Goal: Task Accomplishment & Management: Complete application form

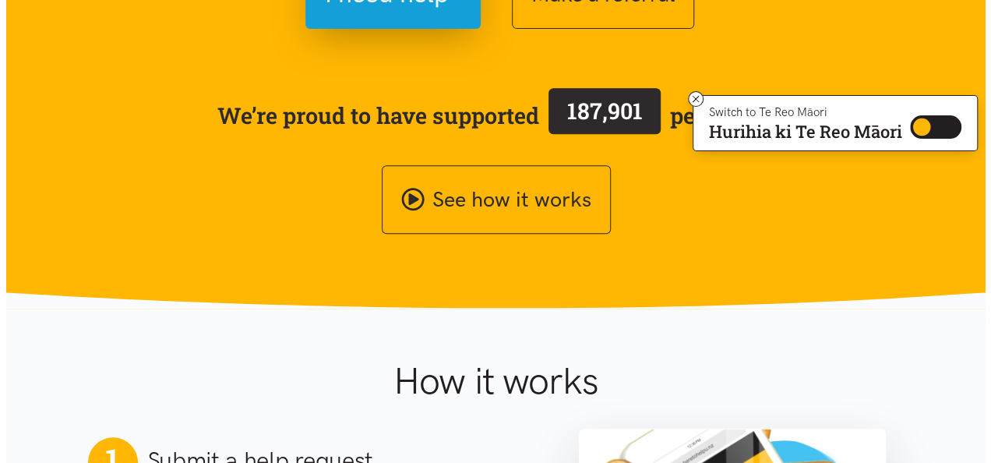
scroll to position [231, 0]
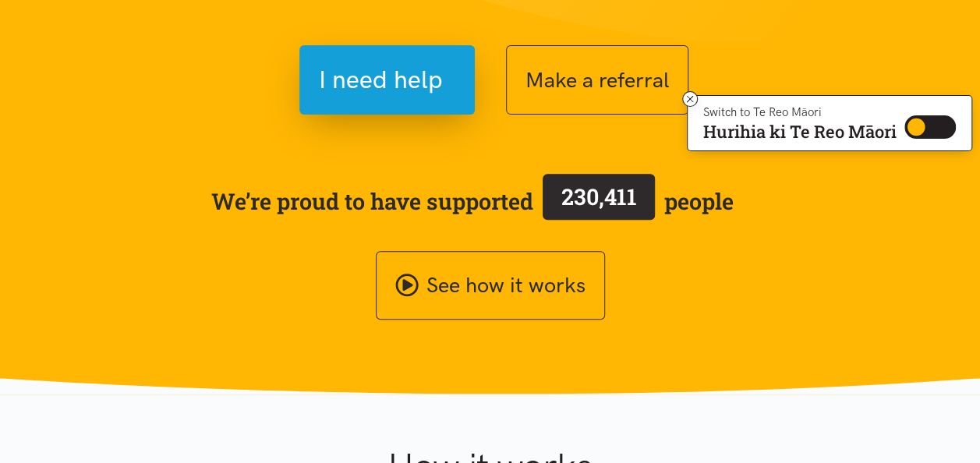
click at [480, 85] on div "I need help" at bounding box center [287, 79] width 405 height 69
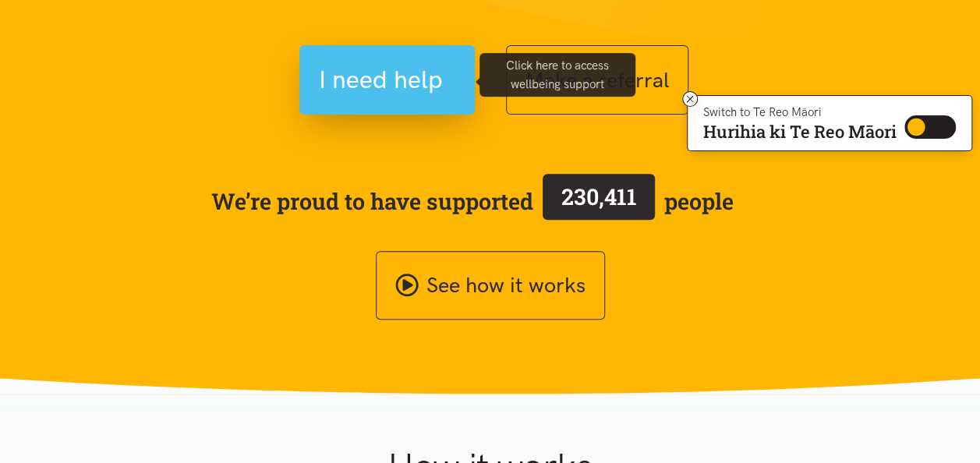
click at [388, 83] on span "I need help" at bounding box center [381, 80] width 124 height 40
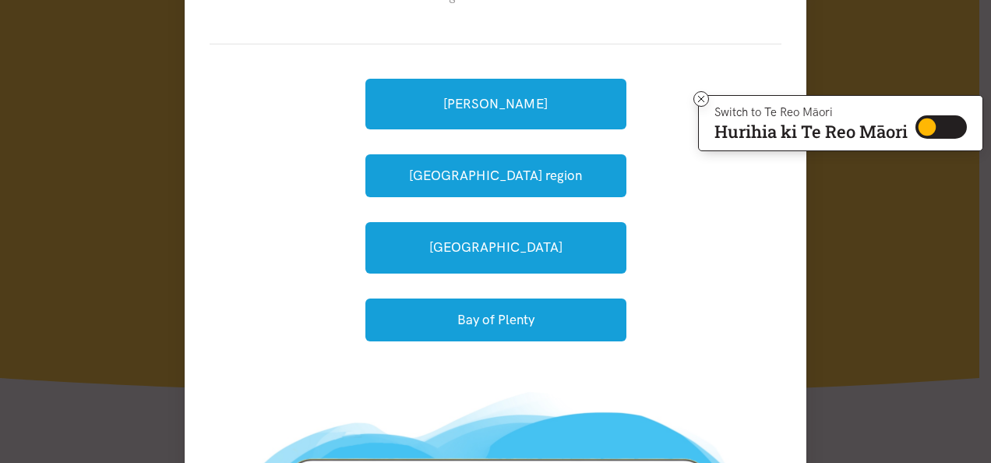
scroll to position [140, 0]
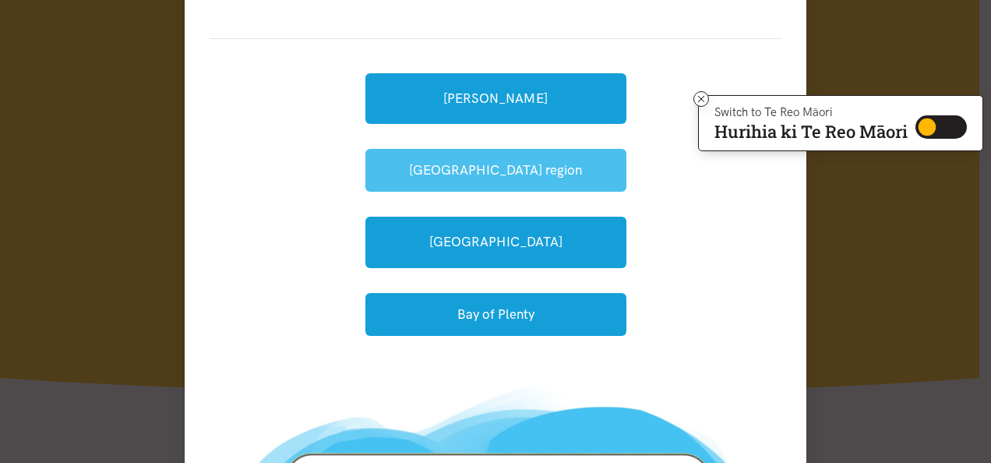
click at [436, 163] on button "[GEOGRAPHIC_DATA] region" at bounding box center [496, 170] width 261 height 43
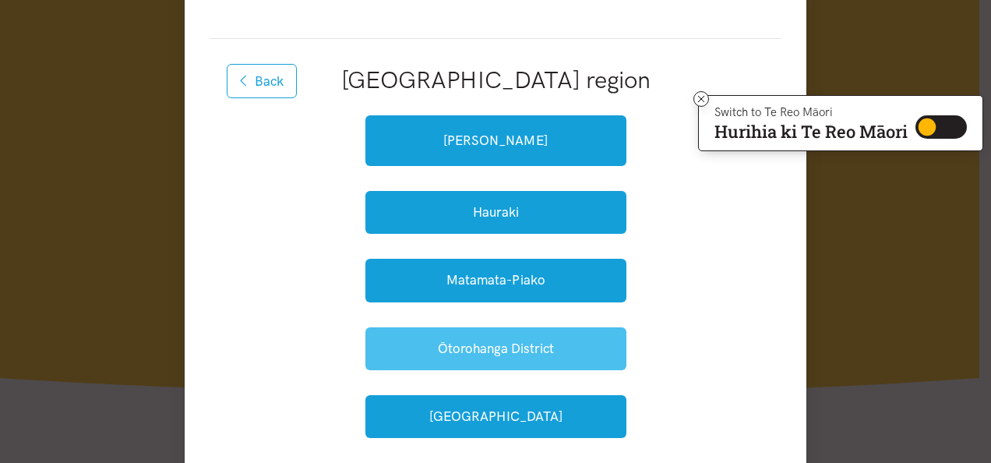
click at [514, 348] on button "Ōtorohanga District" at bounding box center [496, 348] width 261 height 43
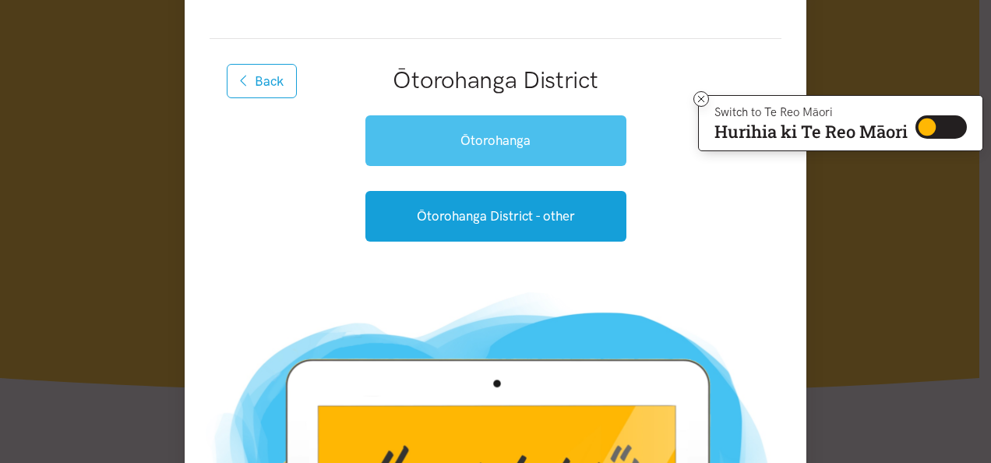
click at [530, 153] on link "Ōtorohanga" at bounding box center [496, 140] width 261 height 51
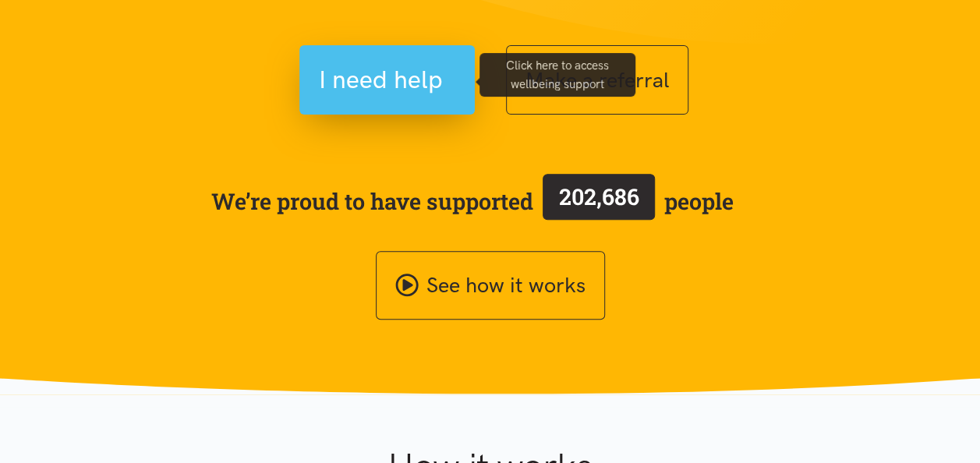
click at [407, 102] on button "I need help" at bounding box center [386, 79] width 175 height 69
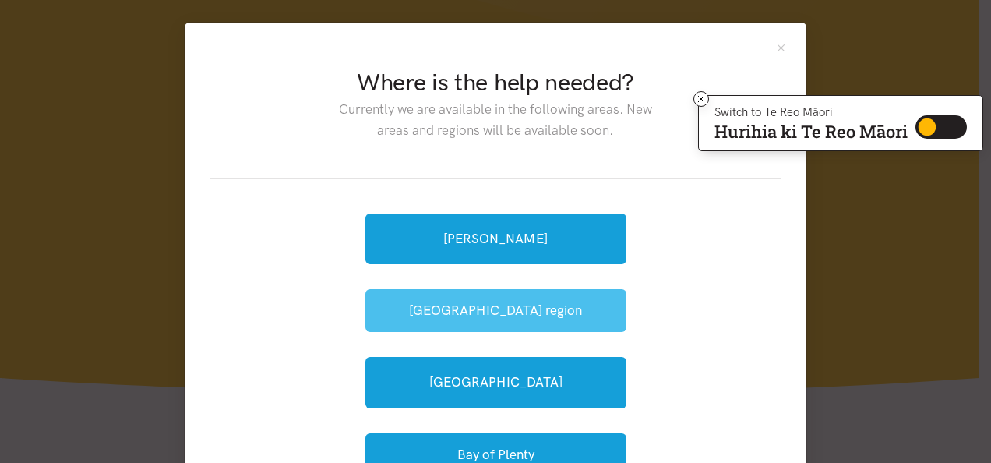
click at [530, 312] on button "[GEOGRAPHIC_DATA] region" at bounding box center [496, 310] width 261 height 43
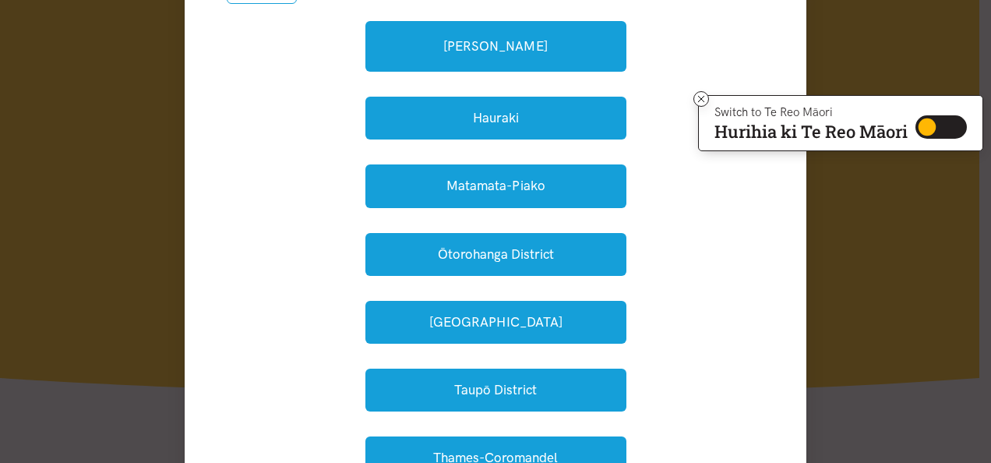
scroll to position [258, 0]
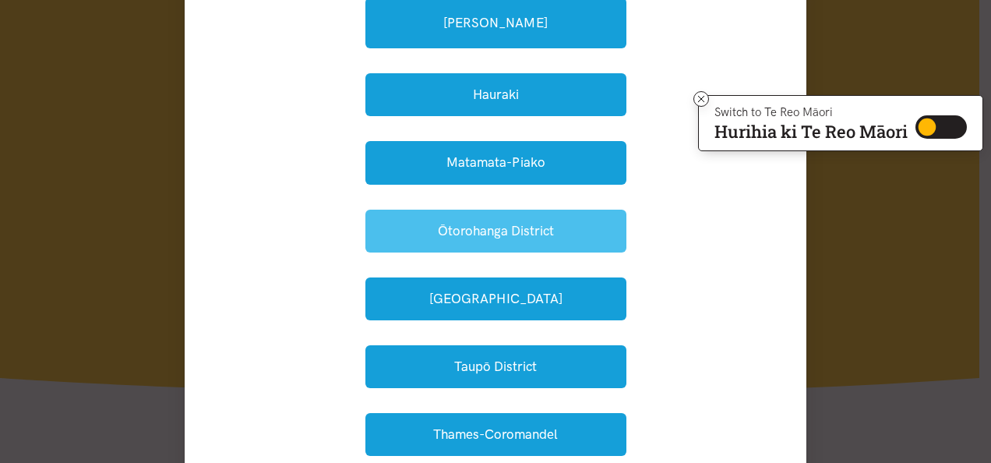
click at [525, 225] on button "Ōtorohanga District" at bounding box center [496, 231] width 261 height 43
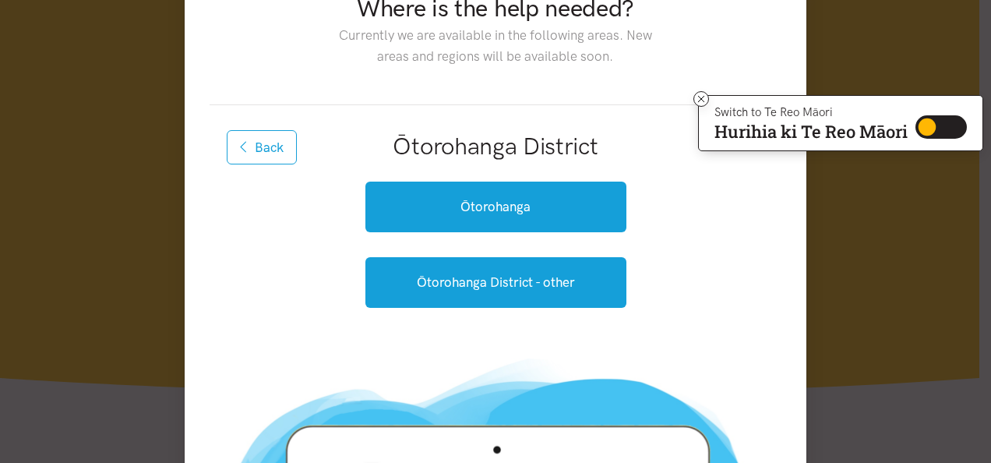
scroll to position [73, 0]
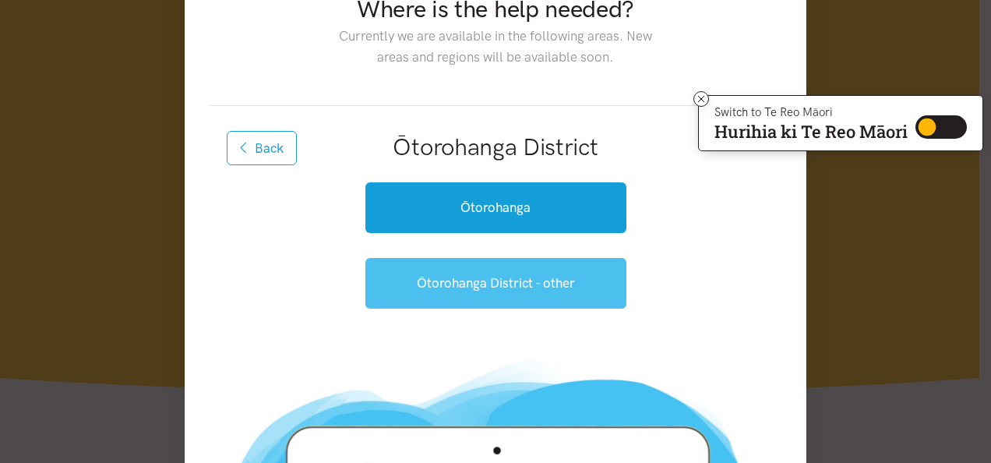
click at [524, 290] on link "Ōtorohanga District - other" at bounding box center [496, 283] width 261 height 51
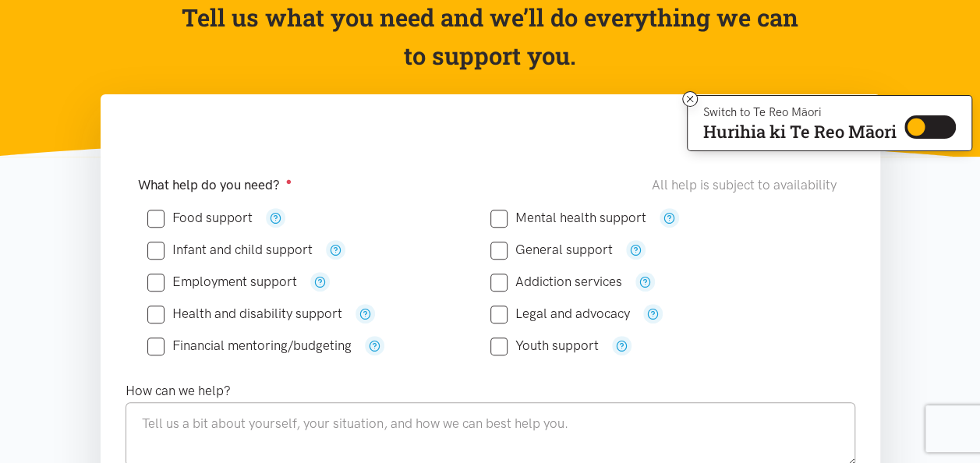
scroll to position [221, 0]
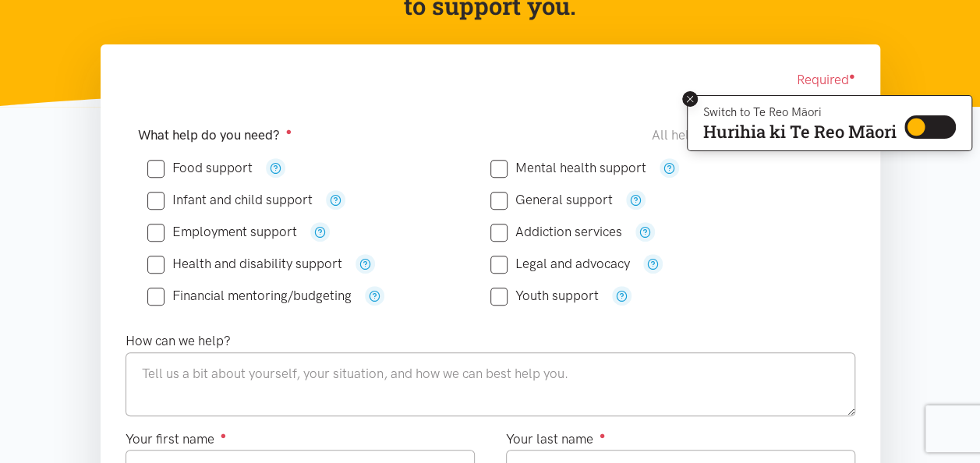
click at [684, 104] on icon at bounding box center [690, 100] width 12 height 12
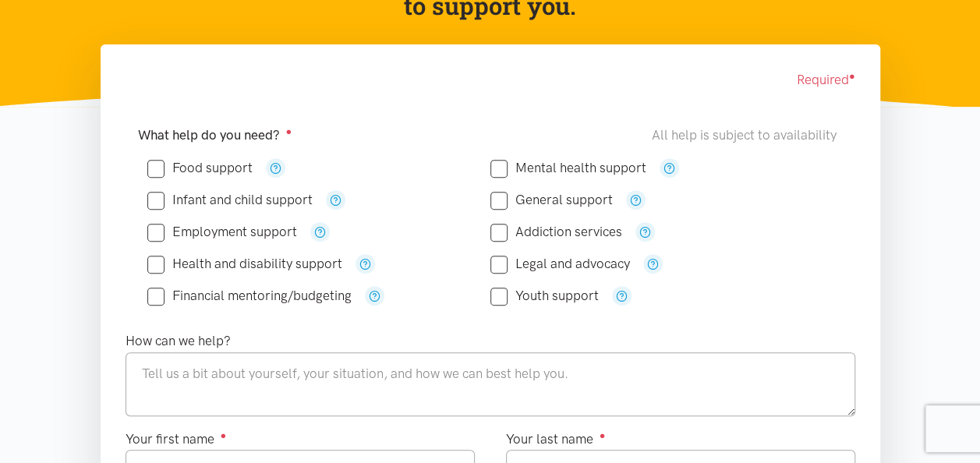
click at [154, 171] on input "Food support" at bounding box center [199, 167] width 105 height 13
checkbox input "true"
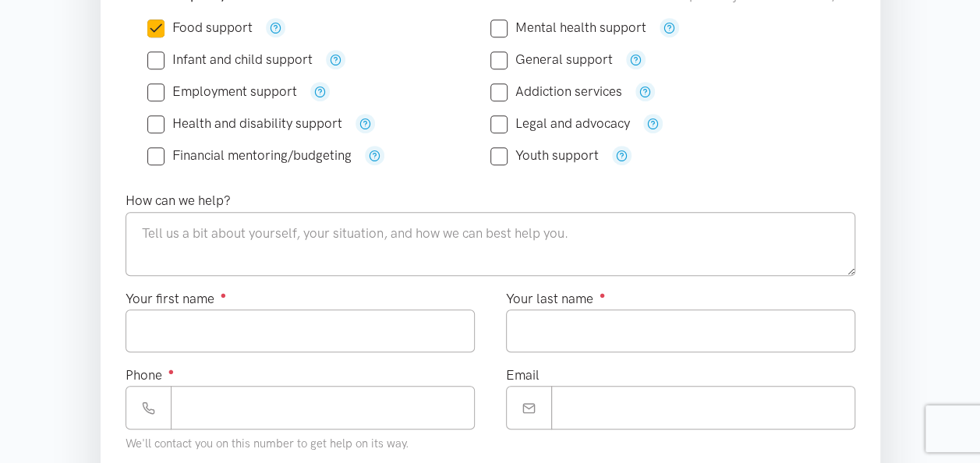
scroll to position [370, 0]
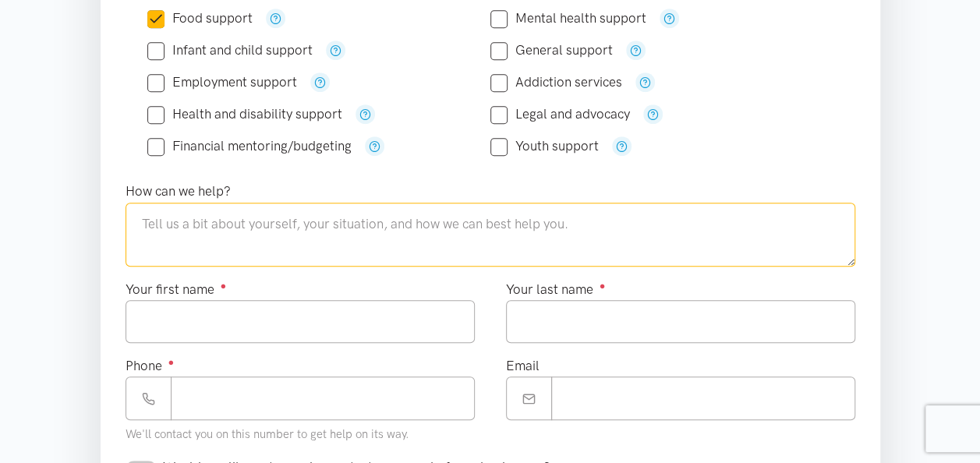
click at [206, 223] on textarea at bounding box center [490, 235] width 730 height 64
type textarea "M"
type textarea "W"
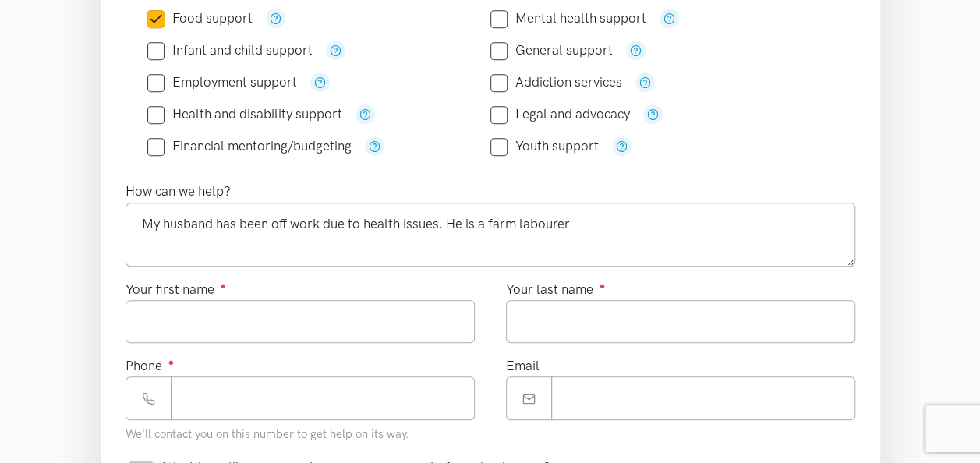
click at [143, 181] on label "How can we help?" at bounding box center [177, 191] width 105 height 21
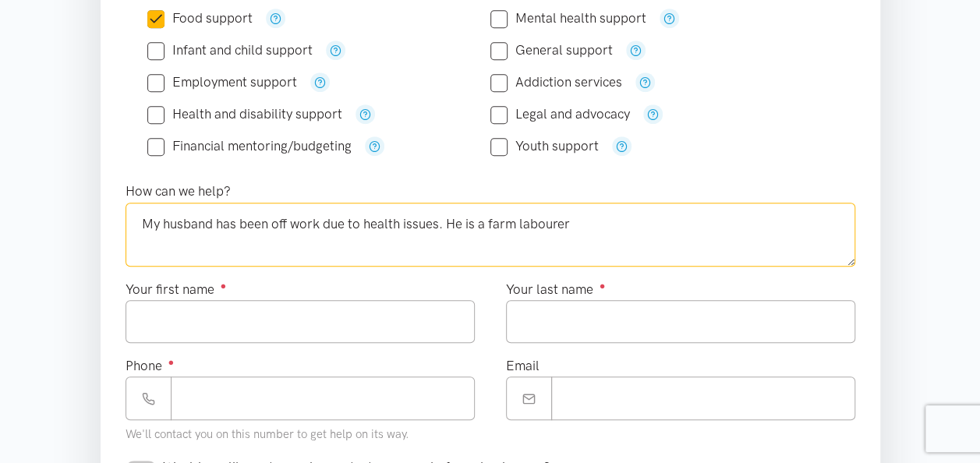
click at [572, 217] on textarea "My husband has been off work due to health issues. He is a farm labourer" at bounding box center [490, 235] width 730 height 64
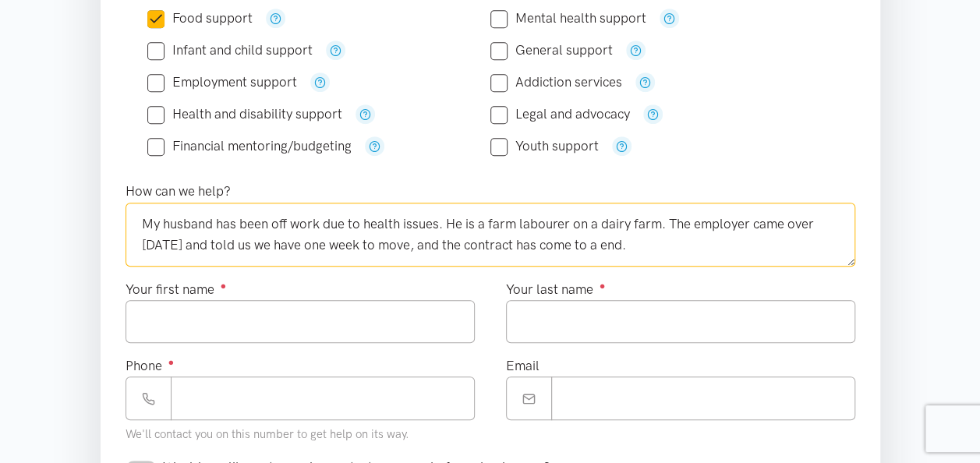
click at [613, 246] on textarea "My husband has been off work due to health issues. He is a farm labourer on a d…" at bounding box center [490, 235] width 730 height 64
click at [632, 250] on textarea "My husband has been off work due to health issues. He is a farm labourer on a d…" at bounding box center [490, 235] width 730 height 64
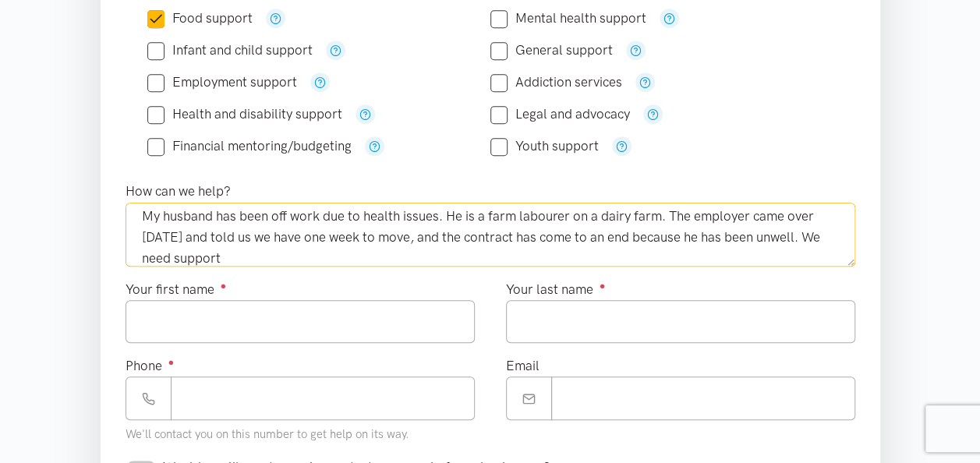
type textarea "My husband has been off work due to health issues. He is a farm labourer on a d…"
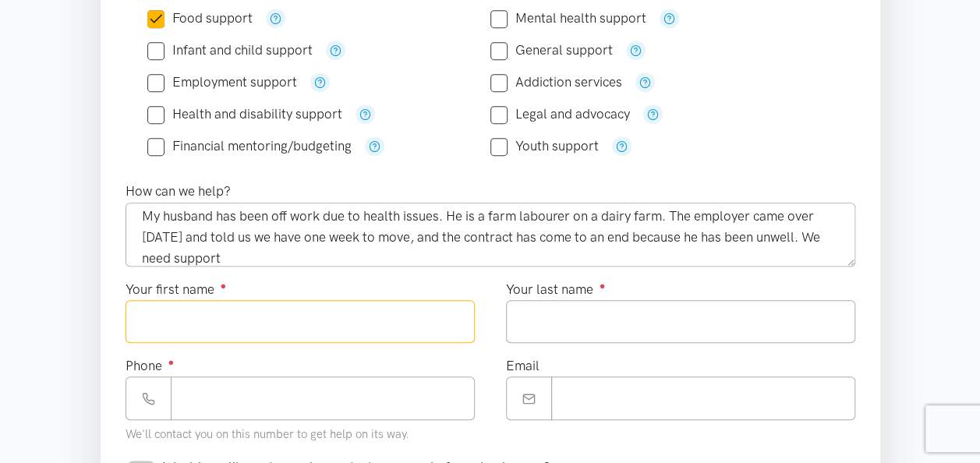
click at [292, 313] on input "Your first name ●" at bounding box center [299, 321] width 349 height 43
type input "*********"
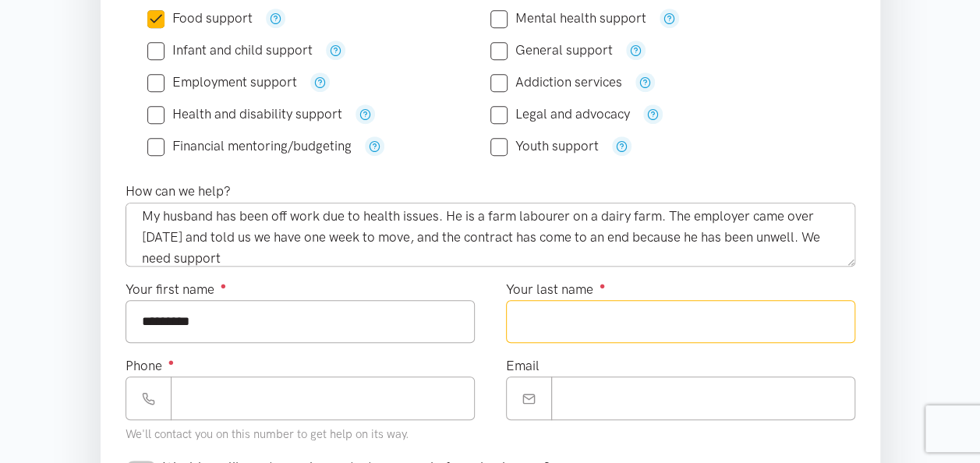
click at [553, 321] on input "Your last name ●" at bounding box center [680, 321] width 349 height 43
type input "***"
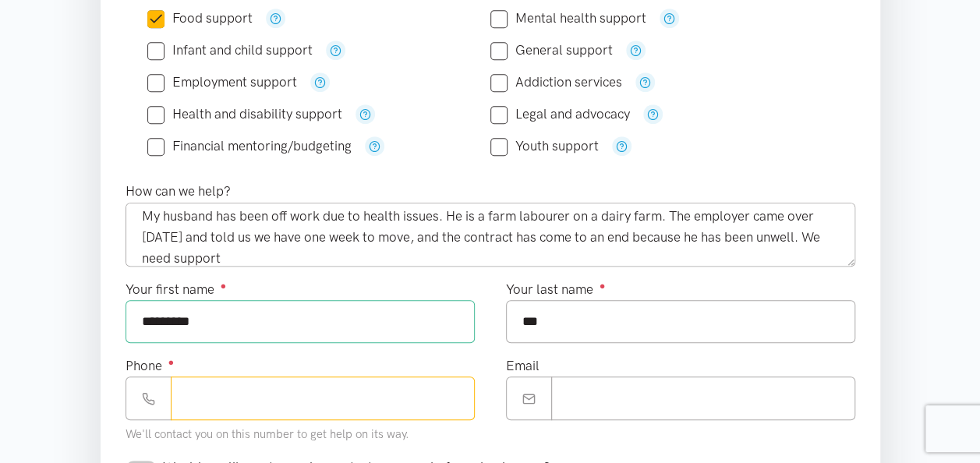
click at [215, 390] on input "Phone ●" at bounding box center [323, 397] width 304 height 43
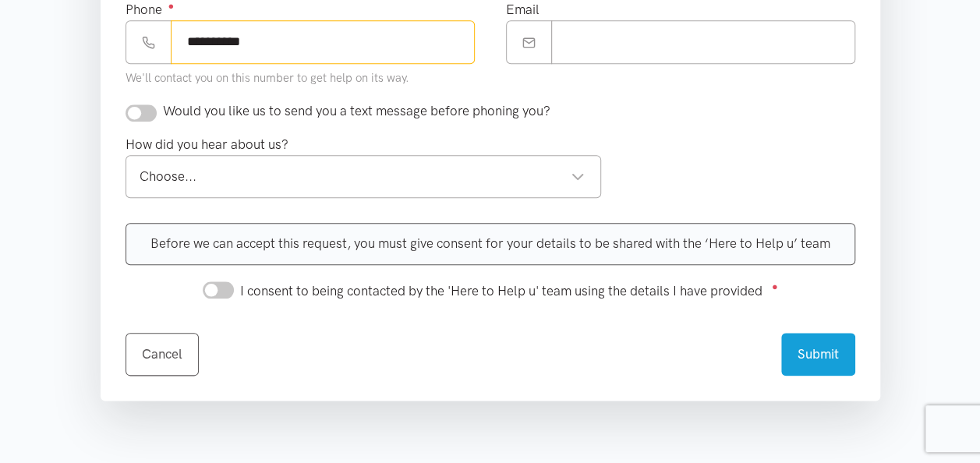
scroll to position [775, 0]
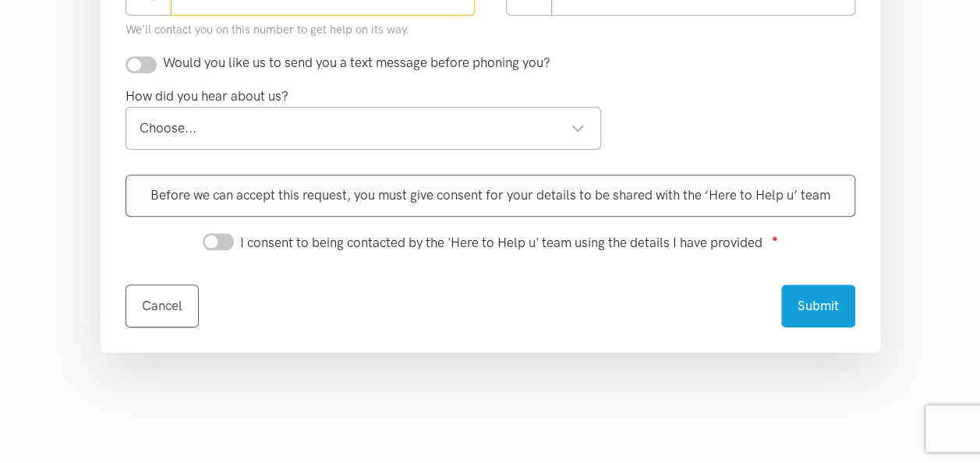
click at [591, 131] on div "Choose... Choose..." at bounding box center [363, 128] width 476 height 43
type input "**********"
click at [140, 64] on input "checkbox" at bounding box center [140, 64] width 31 height 17
checkbox input "true"
click at [237, 136] on div "Choose... Choose..." at bounding box center [363, 128] width 476 height 43
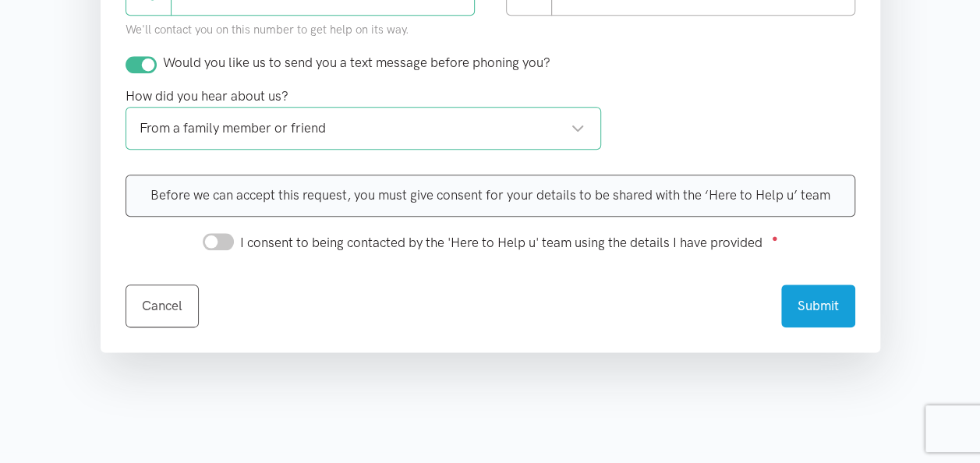
click at [234, 237] on div "I consent to being contacted by the 'Here to Help u' team using the details I h…" at bounding box center [490, 241] width 575 height 24
click at [217, 237] on input "I consent to being contacted by the 'Here to Help u' team using the details I h…" at bounding box center [218, 241] width 31 height 17
checkbox input "true"
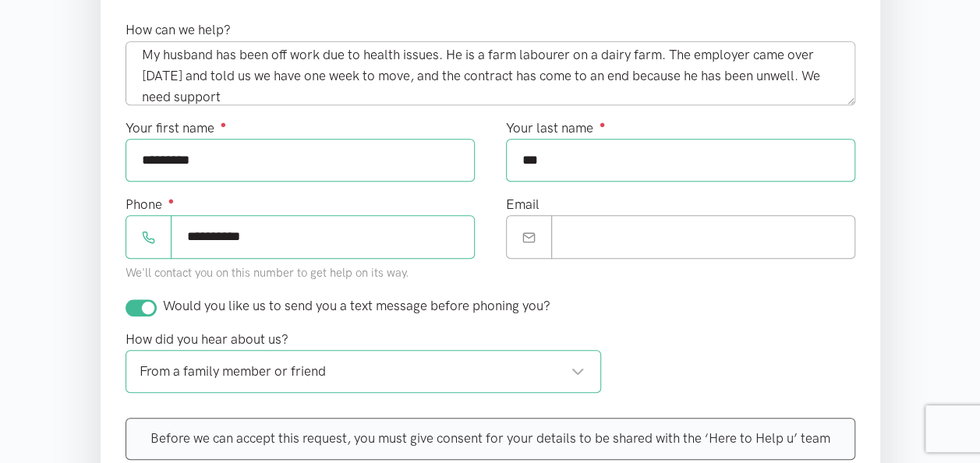
scroll to position [515, 0]
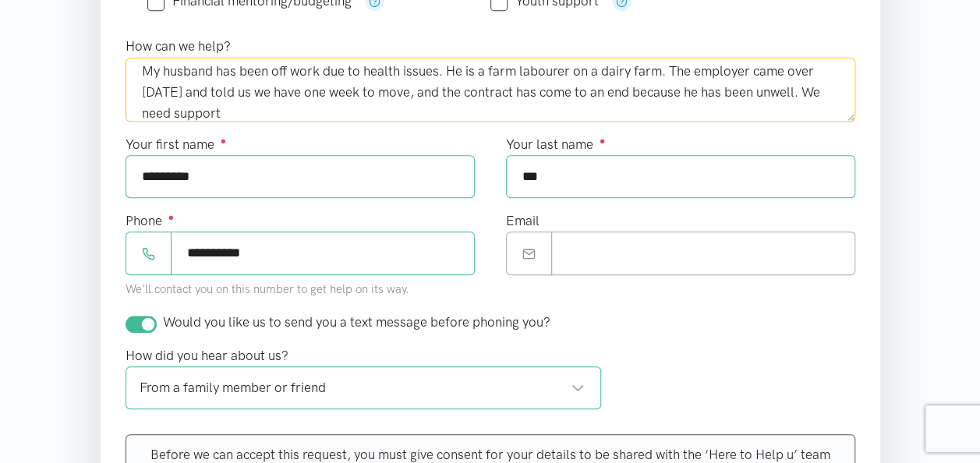
click at [263, 109] on textarea "My husband has been off work due to health issues. He is a farm labourer on a d…" at bounding box center [490, 90] width 730 height 64
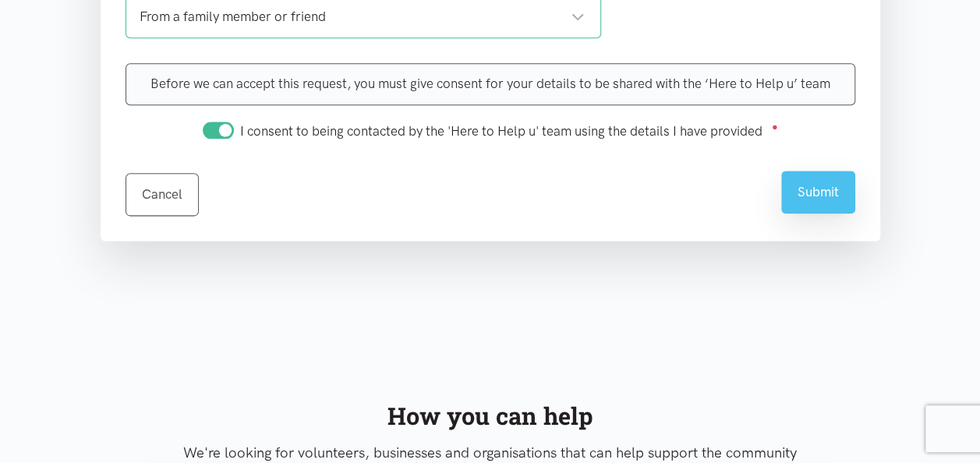
type textarea "My husband has been off work due to health issues. He is a farm labourer on a d…"
click at [818, 181] on button "Submit" at bounding box center [818, 192] width 74 height 43
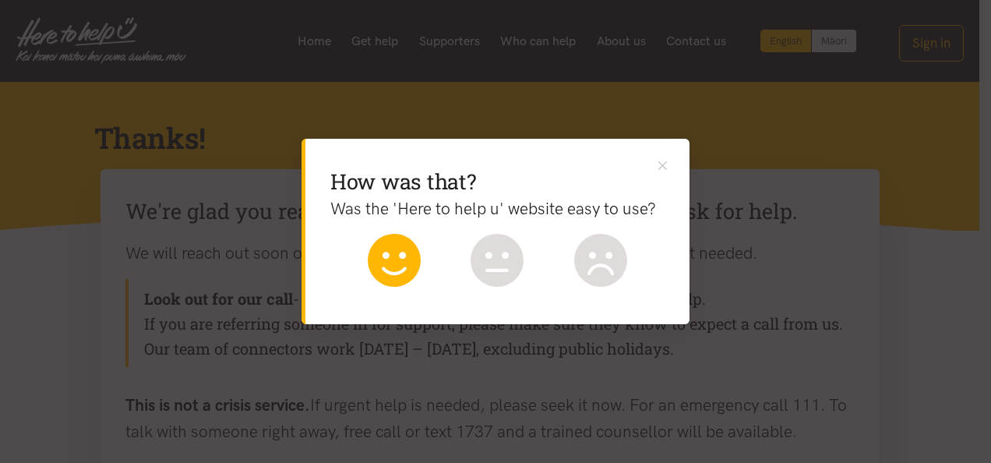
click at [385, 270] on icon at bounding box center [394, 260] width 53 height 53
